Goal: Navigation & Orientation: Find specific page/section

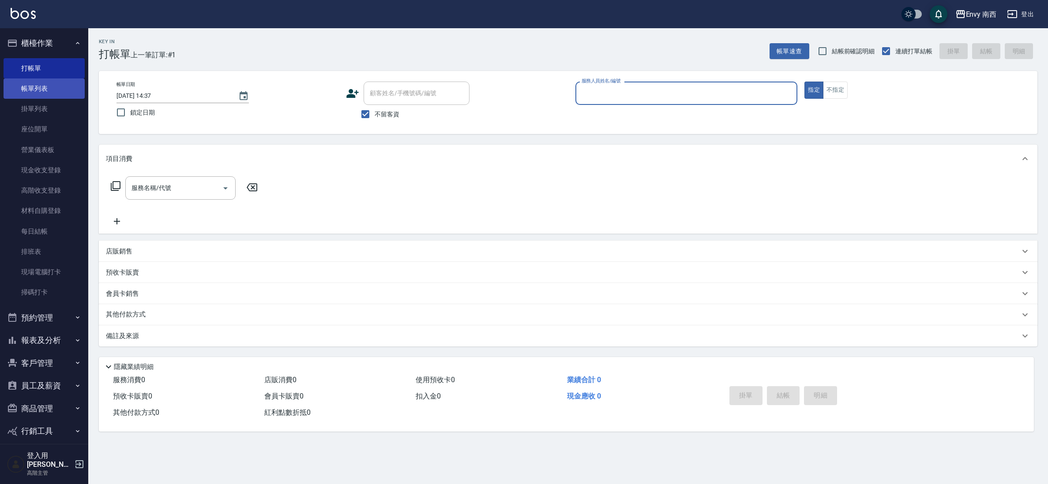
click at [27, 89] on link "帳單列表" at bounding box center [44, 89] width 81 height 20
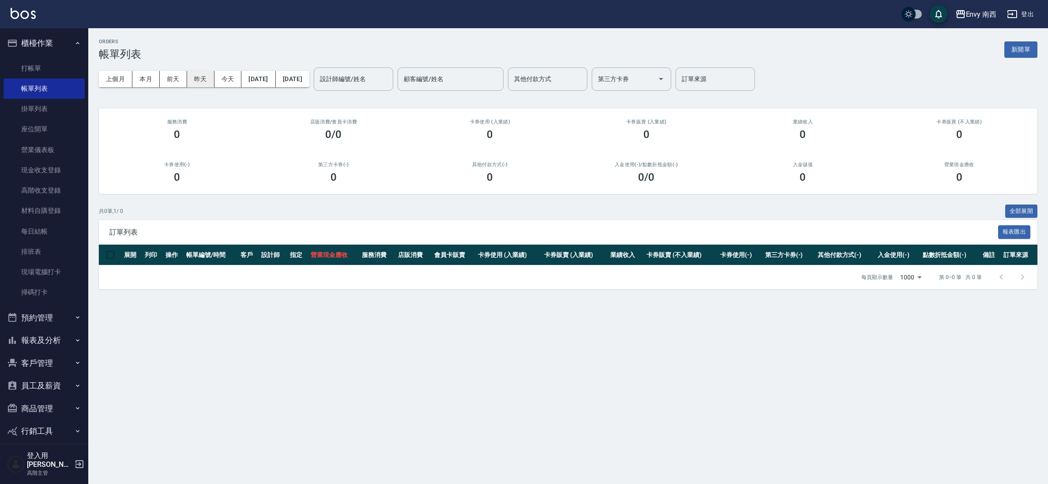
click at [198, 82] on button "昨天" at bounding box center [200, 79] width 27 height 16
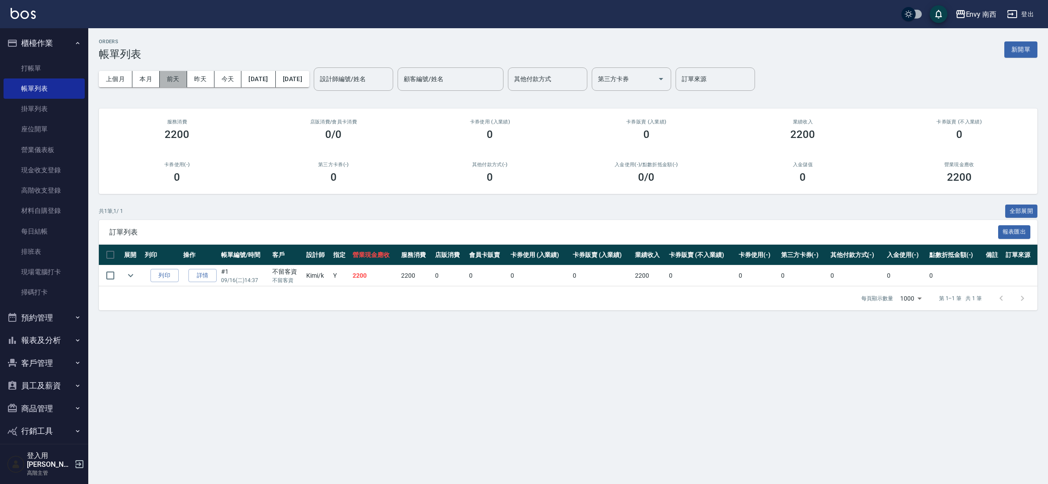
click at [178, 78] on button "前天" at bounding box center [173, 79] width 27 height 16
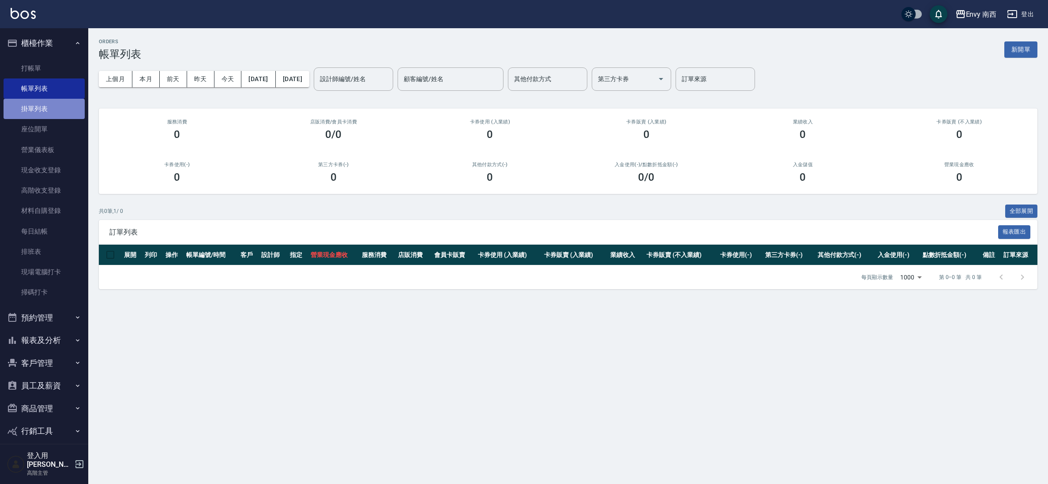
click at [52, 107] on link "掛單列表" at bounding box center [44, 109] width 81 height 20
